Goal: Use online tool/utility: Utilize a website feature to perform a specific function

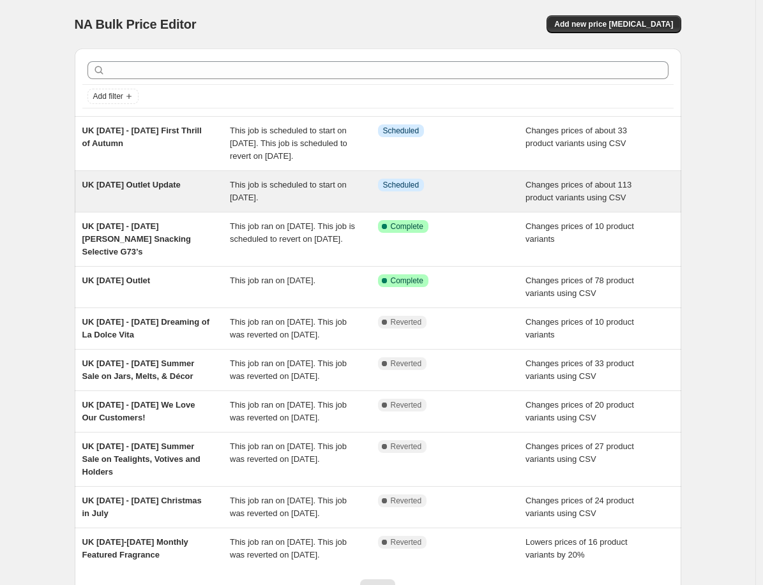
click at [154, 190] on span "UK 15th August Outlet Update" at bounding box center [131, 185] width 98 height 10
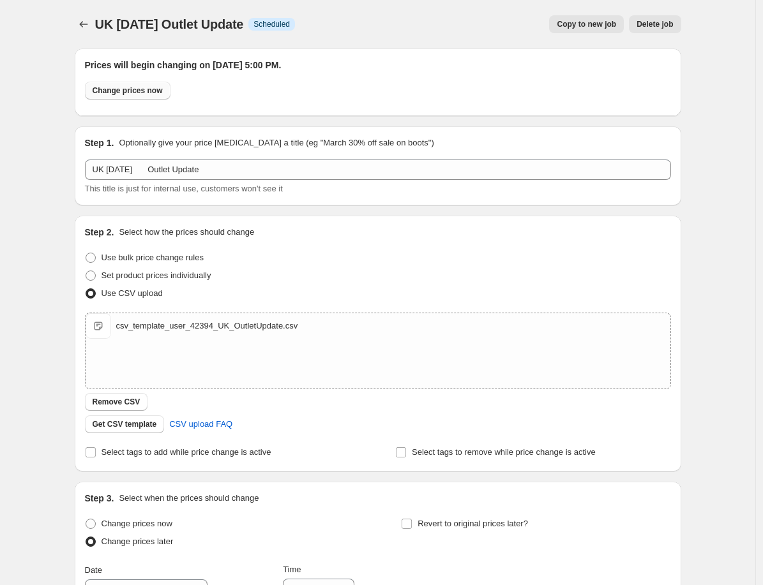
click at [149, 84] on button "Change prices now" at bounding box center [128, 91] width 86 height 18
radio input "true"
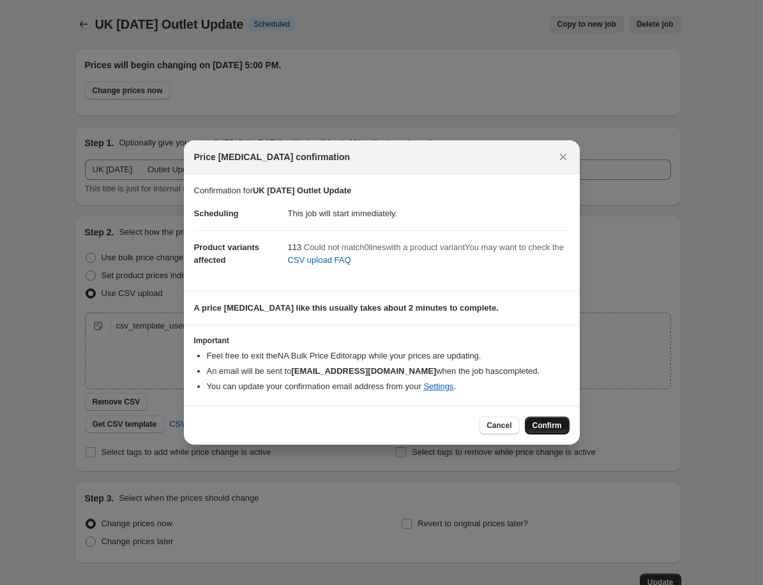
click at [555, 428] on span "Confirm" at bounding box center [546, 426] width 29 height 10
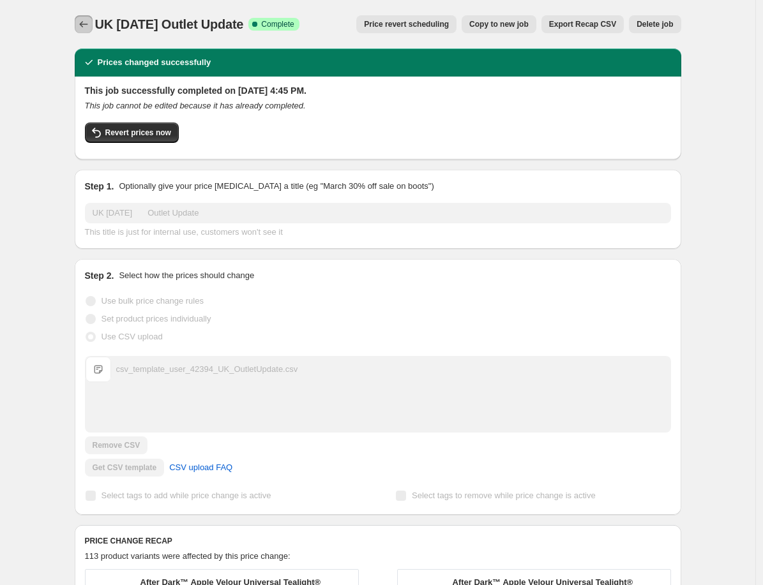
click at [86, 22] on icon "Price change jobs" at bounding box center [83, 24] width 13 height 13
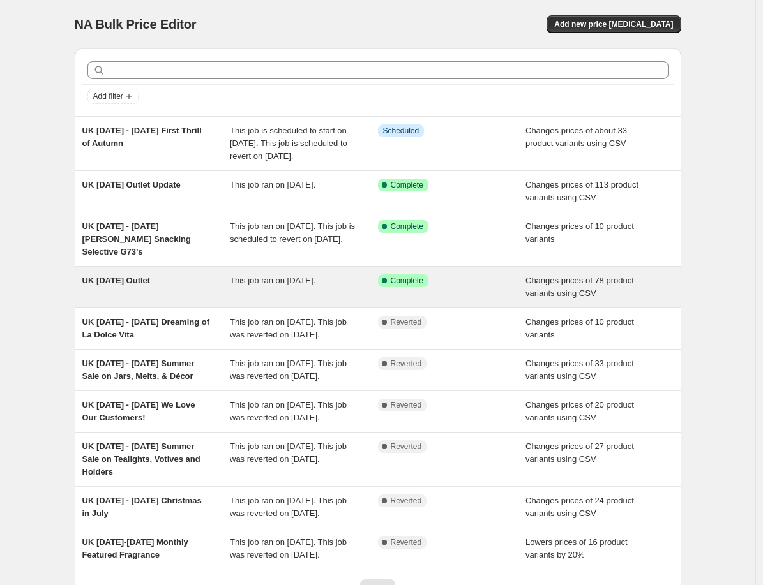
click at [146, 285] on span "UK August 1 Outlet" at bounding box center [116, 281] width 68 height 10
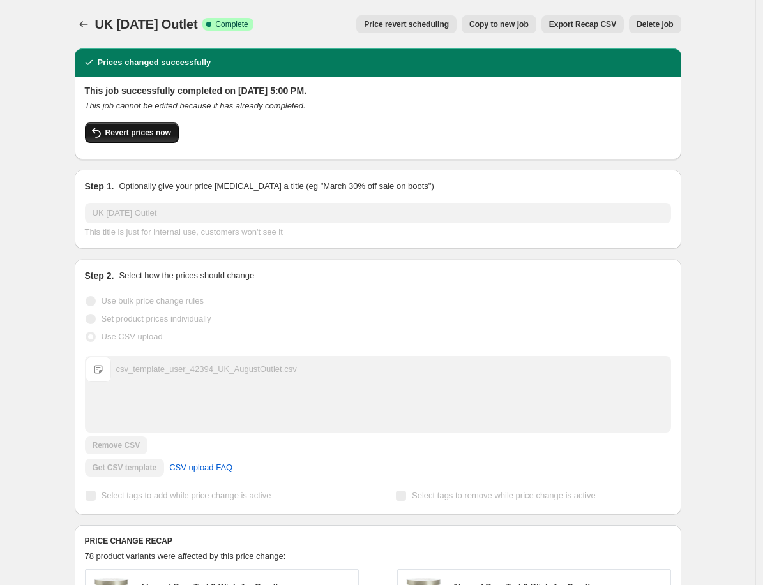
click at [146, 130] on span "Revert prices now" at bounding box center [138, 133] width 66 height 10
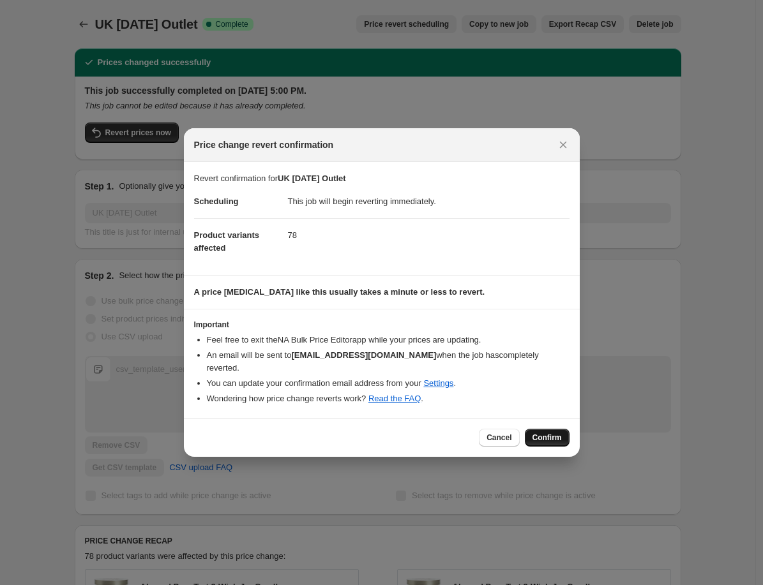
click at [543, 433] on span "Confirm" at bounding box center [546, 438] width 29 height 10
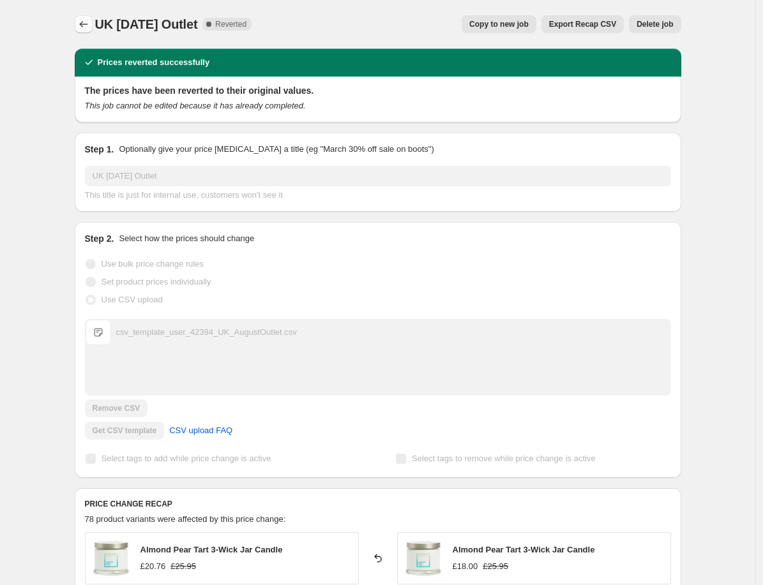
click at [84, 21] on icon "Price change jobs" at bounding box center [83, 24] width 13 height 13
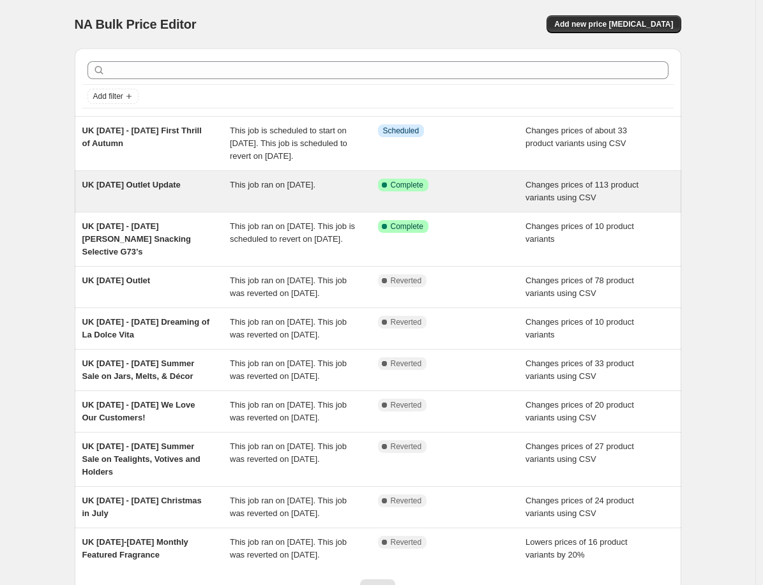
click at [136, 190] on span "UK 15th August Outlet Update" at bounding box center [131, 185] width 98 height 10
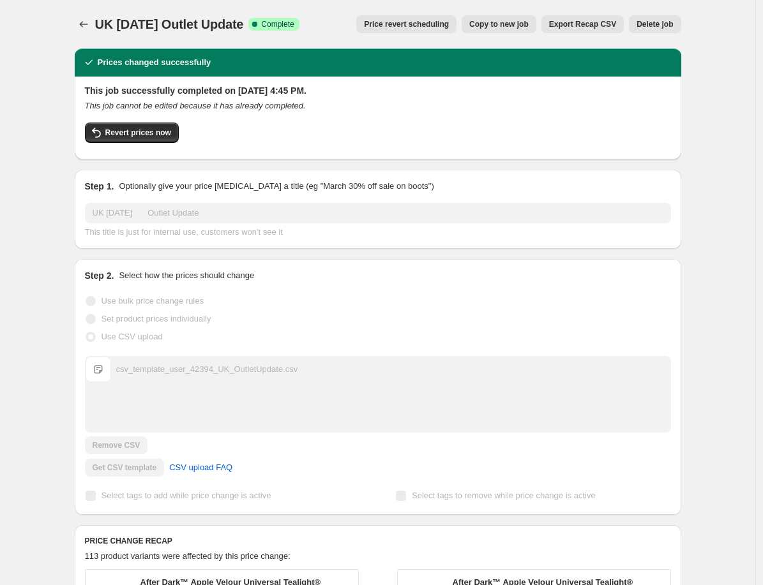
click at [528, 20] on span "Copy to new job" at bounding box center [498, 24] width 59 height 10
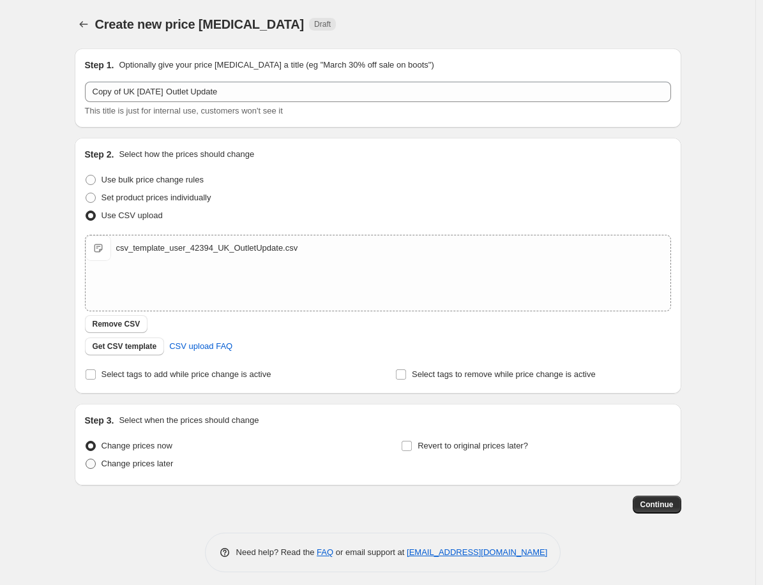
click at [158, 463] on span "Change prices later" at bounding box center [138, 464] width 72 height 10
click at [86, 460] on input "Change prices later" at bounding box center [86, 459] width 1 height 1
radio input "true"
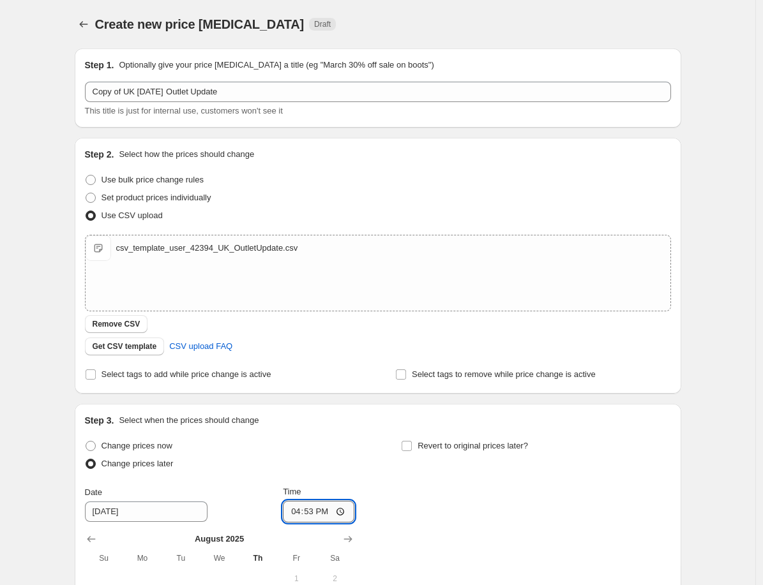
click at [299, 508] on input "16:53" at bounding box center [318, 512] width 71 height 22
click at [310, 511] on input "16:53" at bounding box center [318, 512] width 71 height 22
type input "16:55"
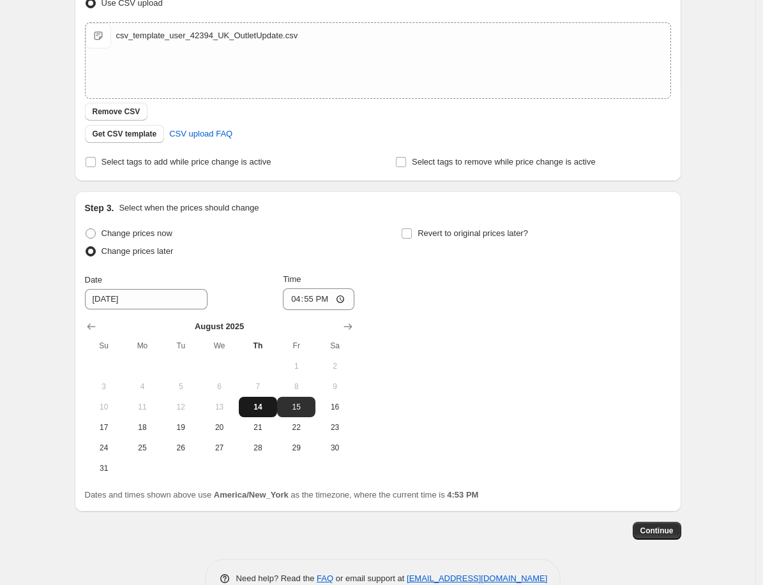
click at [265, 410] on span "14" at bounding box center [258, 407] width 28 height 10
type input "8/14/2025"
click at [655, 531] on span "Continue" at bounding box center [656, 531] width 33 height 10
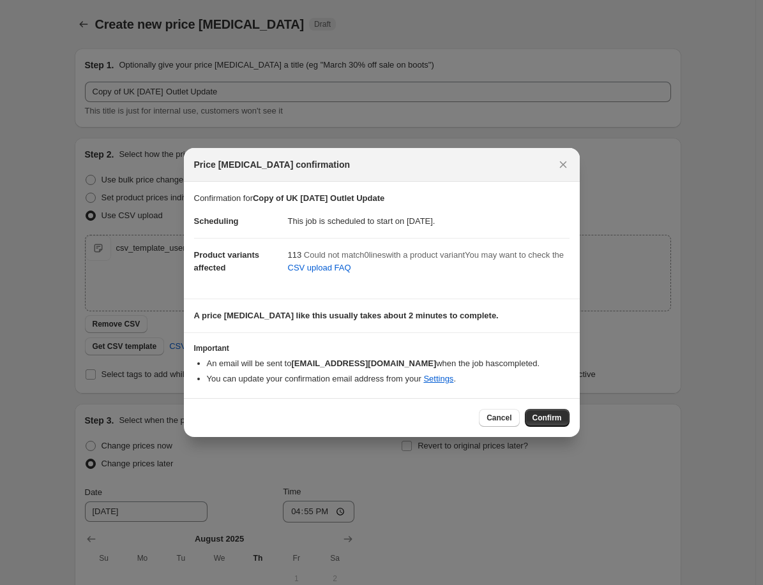
scroll to position [0, 0]
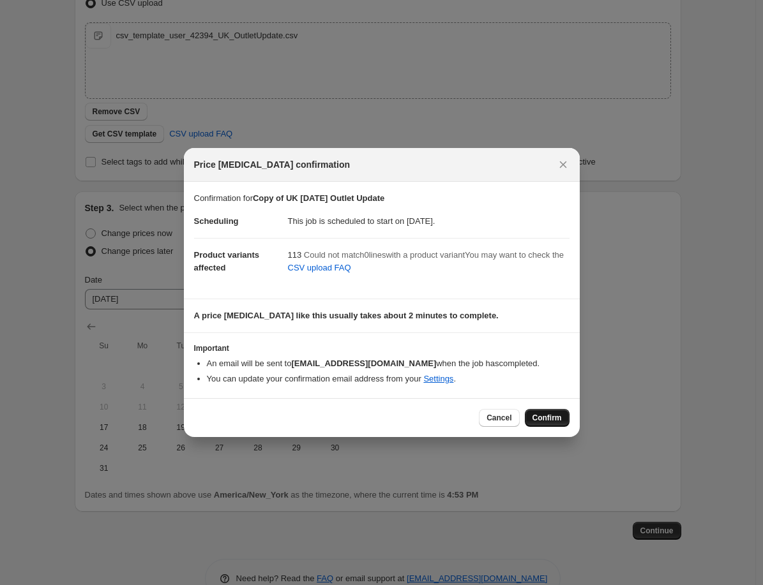
click at [559, 424] on button "Confirm" at bounding box center [547, 418] width 45 height 18
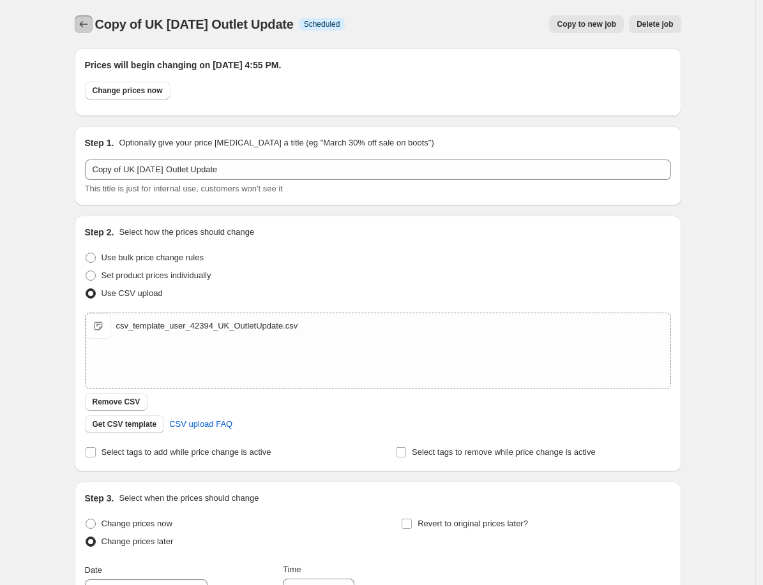
click at [90, 20] on icon "Price change jobs" at bounding box center [83, 24] width 13 height 13
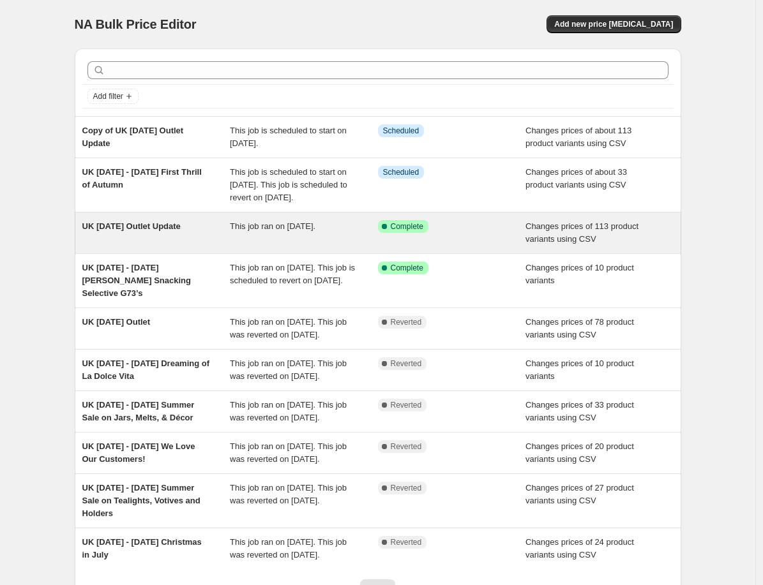
click at [173, 231] on span "UK 15th August Outlet Update" at bounding box center [131, 227] width 98 height 10
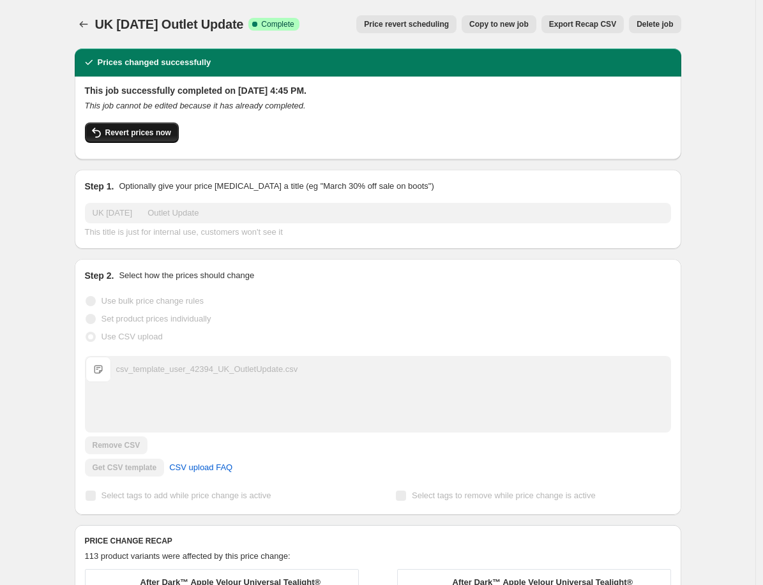
click at [135, 135] on span "Revert prices now" at bounding box center [138, 133] width 66 height 10
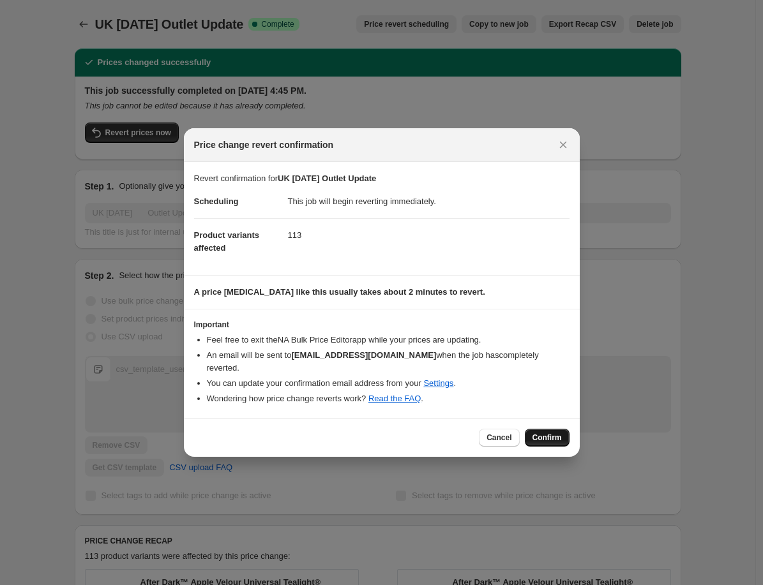
click at [550, 433] on span "Confirm" at bounding box center [546, 438] width 29 height 10
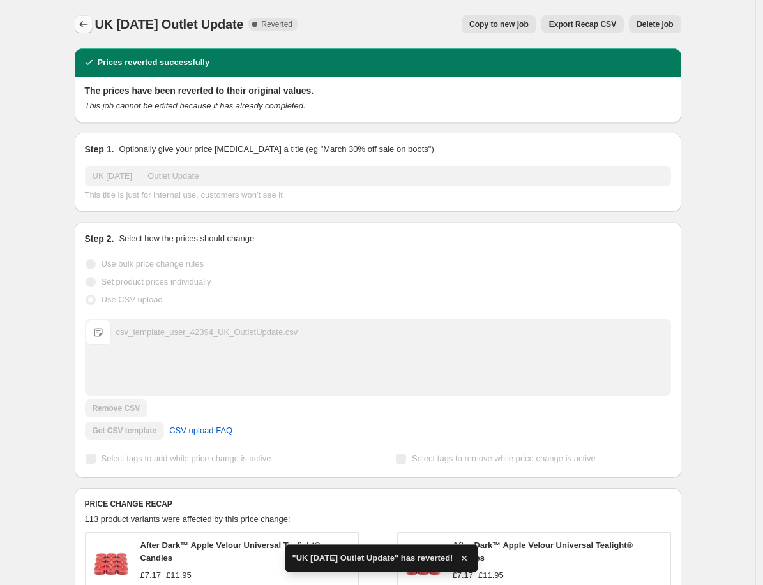
click at [84, 25] on icon "Price change jobs" at bounding box center [83, 24] width 8 height 6
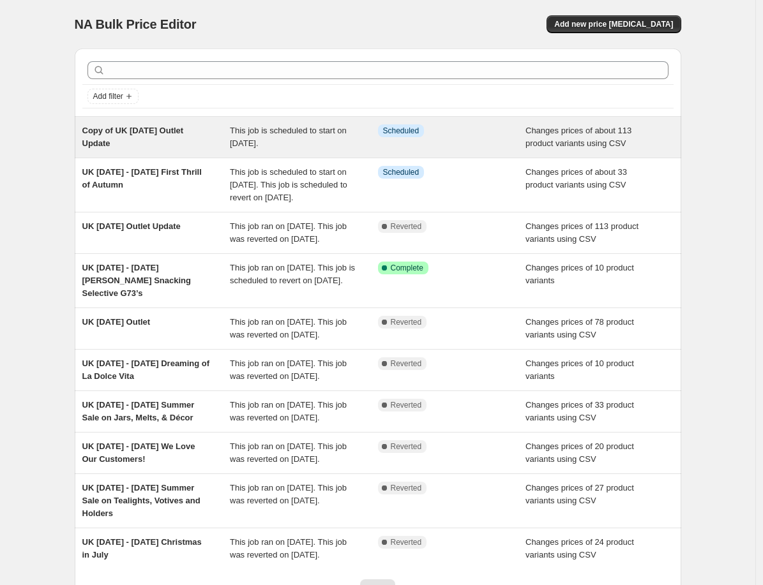
click at [170, 133] on span "Copy of UK 15th August Outlet Update" at bounding box center [133, 137] width 102 height 22
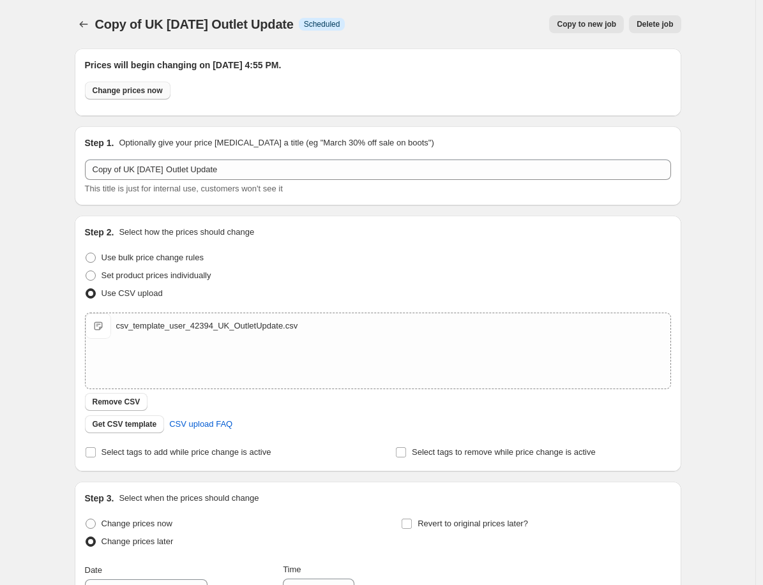
click at [147, 89] on span "Change prices now" at bounding box center [128, 91] width 70 height 10
radio input "true"
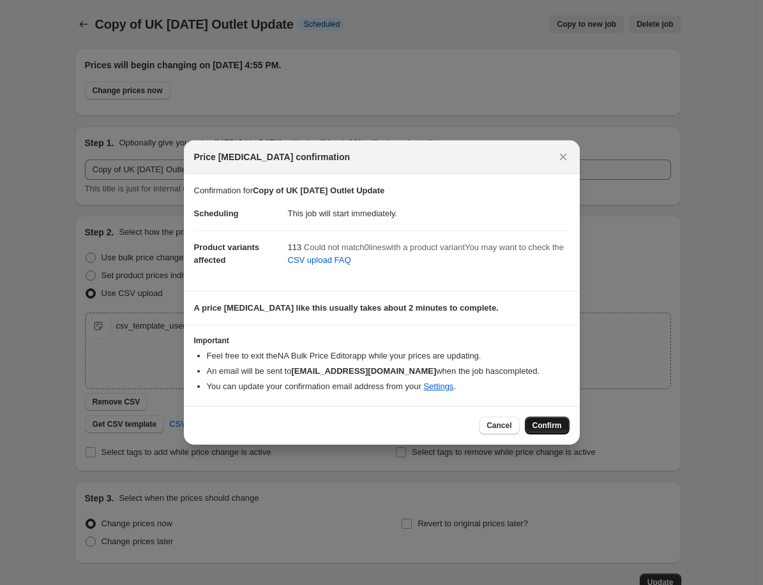
click at [555, 426] on span "Confirm" at bounding box center [546, 426] width 29 height 10
